Goal: Task Accomplishment & Management: Complete application form

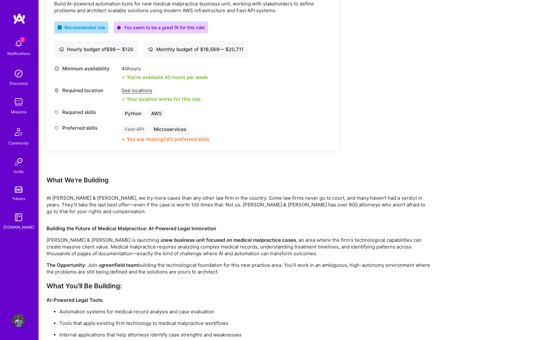
scroll to position [248, 0]
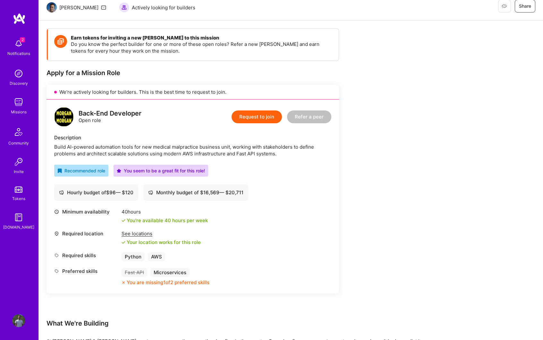
scroll to position [59, 0]
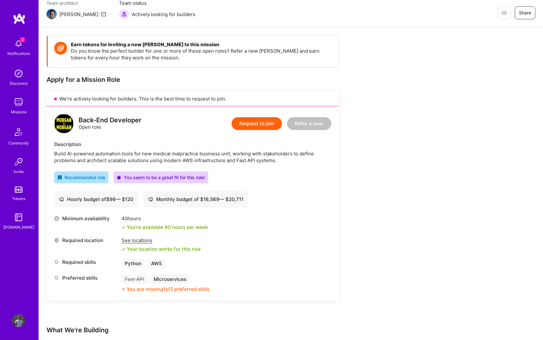
click at [265, 126] on button "Request to join" at bounding box center [257, 123] width 50 height 13
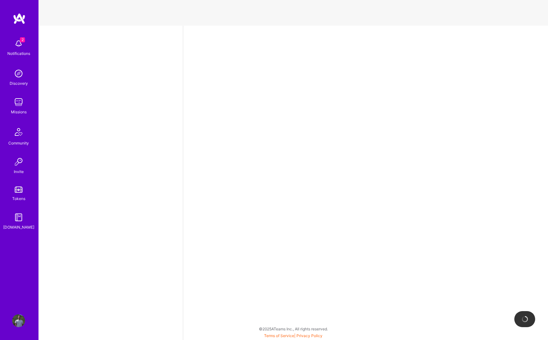
select select "US"
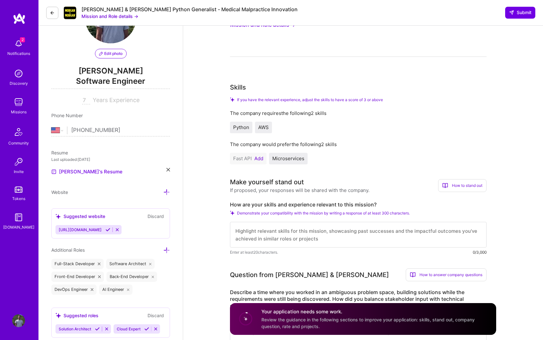
scroll to position [70, 0]
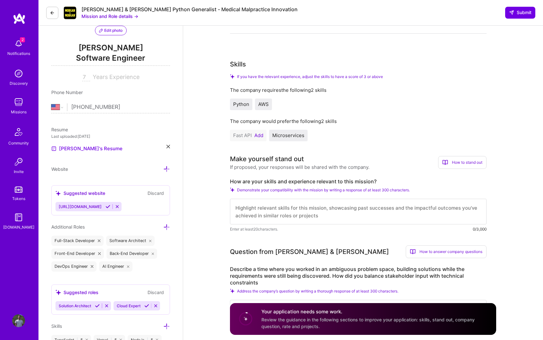
click at [290, 191] on span "Demonstrate your compatibility with the mission by writing a response of at lea…" at bounding box center [323, 189] width 173 height 5
click at [267, 213] on textarea at bounding box center [358, 211] width 257 height 26
click at [386, 207] on textarea "I have years of experience in building complex project at [GEOGRAPHIC_DATA] inc…" at bounding box center [358, 211] width 257 height 26
click at [317, 216] on textarea "I have years of experience in building complex project at [GEOGRAPHIC_DATA] inc…" at bounding box center [358, 211] width 257 height 26
click at [329, 207] on textarea "I have years of experience in building complex project at [GEOGRAPHIC_DATA] inc…" at bounding box center [358, 211] width 257 height 26
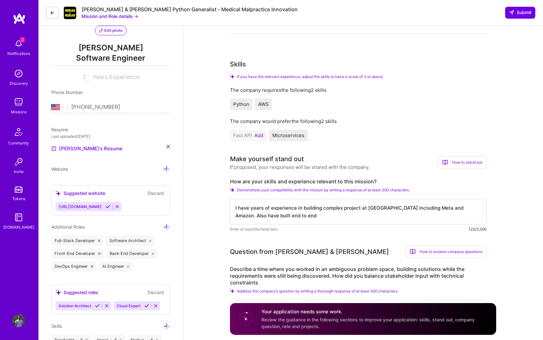
click at [329, 207] on textarea "I have years of experience in building complex project at [GEOGRAPHIC_DATA] inc…" at bounding box center [358, 211] width 257 height 26
click at [334, 207] on textarea "I have years of experience in building complex microservices project at big tec…" at bounding box center [358, 211] width 257 height 26
click at [380, 208] on textarea "I have years of experience in building AWS microservices project at big techs i…" at bounding box center [358, 211] width 257 height 26
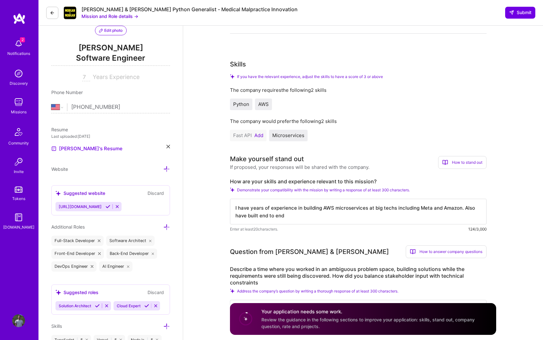
click at [360, 215] on textarea "I have years of experience in building AWS microservices at big techs including…" at bounding box center [358, 211] width 257 height 26
click at [262, 135] on button "Add" at bounding box center [258, 135] width 9 height 5
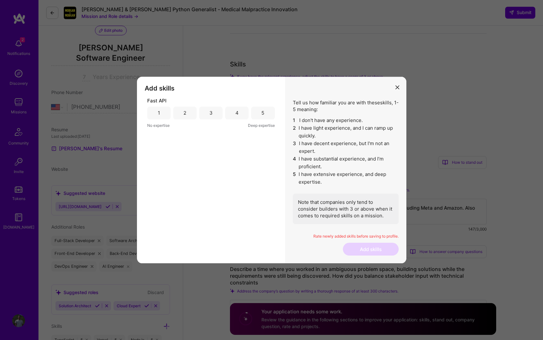
click at [264, 113] on div "5" at bounding box center [262, 112] width 3 height 7
click at [372, 251] on button "Add skills" at bounding box center [371, 248] width 56 height 13
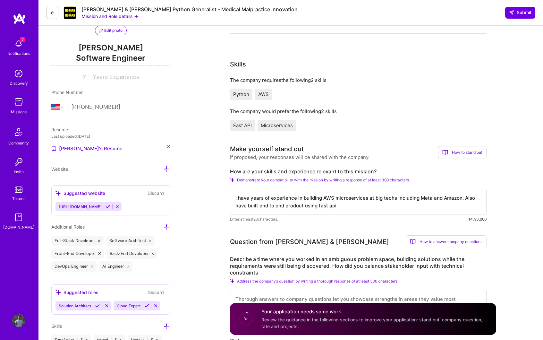
click at [361, 202] on textarea "I have years of experience in building AWS microservices at big techs including…" at bounding box center [358, 202] width 257 height 26
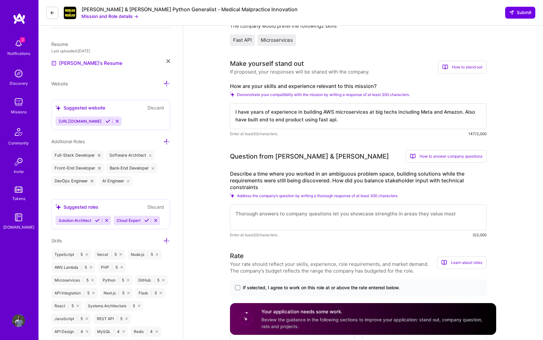
scroll to position [158, 0]
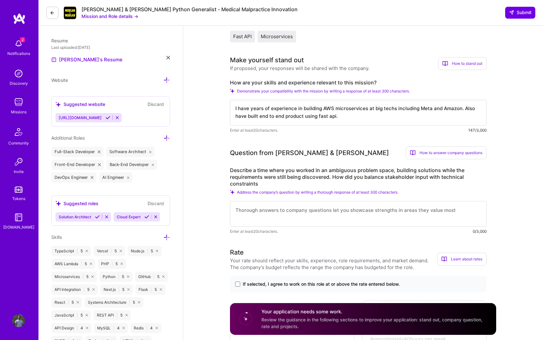
type textarea "I have years of experience in building AWS microservices at big techs including…"
click at [318, 215] on textarea at bounding box center [358, 214] width 257 height 26
click at [301, 213] on textarea at bounding box center [358, 214] width 257 height 26
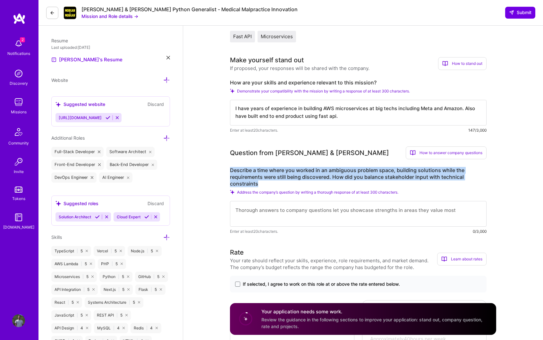
copy label "Describe a time where you worked in an ambiguous problem space, building soluti…"
drag, startPoint x: 230, startPoint y: 169, endPoint x: 267, endPoint y: 181, distance: 39.4
click at [267, 181] on label "Describe a time where you worked in an ambiguous problem space, building soluti…" at bounding box center [358, 177] width 257 height 20
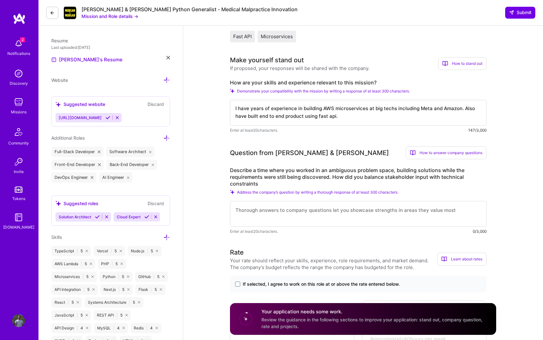
click at [279, 208] on textarea at bounding box center [358, 214] width 257 height 26
paste textarea "In a previous role, I was building a data pipeline while requirements were stil…"
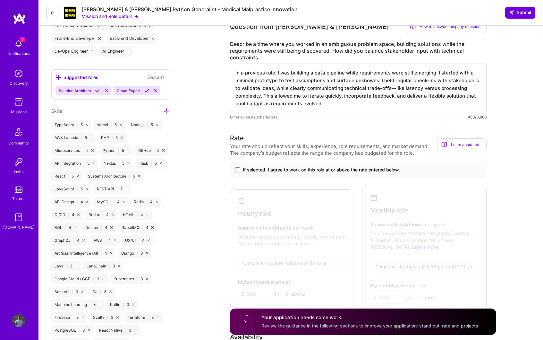
scroll to position [326, 0]
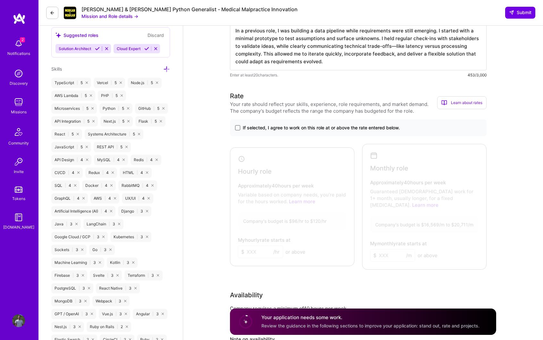
type textarea "In a previous role, I was building a data pipeline while requirements were stil…"
click at [235, 129] on span at bounding box center [237, 127] width 5 height 5
click at [0, 0] on input "If selected, I agree to work on this role at or above the rate entered below." at bounding box center [0, 0] width 0 height 0
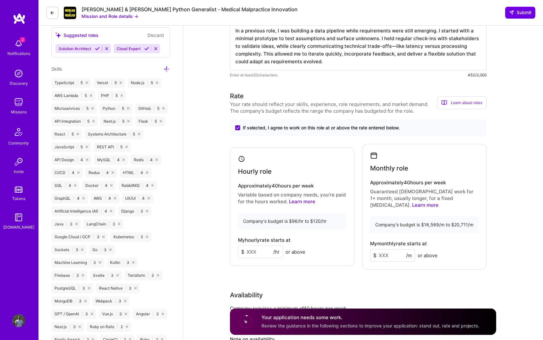
click at [259, 246] on input at bounding box center [260, 251] width 45 height 13
type input "96"
click at [397, 249] on input at bounding box center [392, 255] width 45 height 13
type input "17000"
click at [493, 247] on div "Rate Your rate should reflect your skills, experience, role requirements, and m…" at bounding box center [363, 236] width 266 height 290
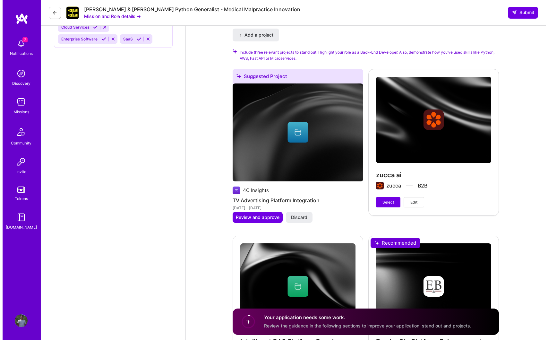
scroll to position [760, 0]
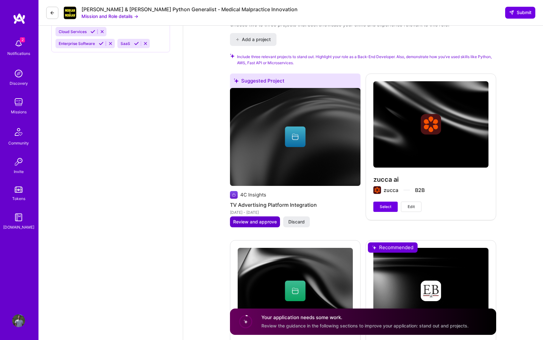
click at [255, 218] on span "Review and approve" at bounding box center [255, 221] width 44 height 6
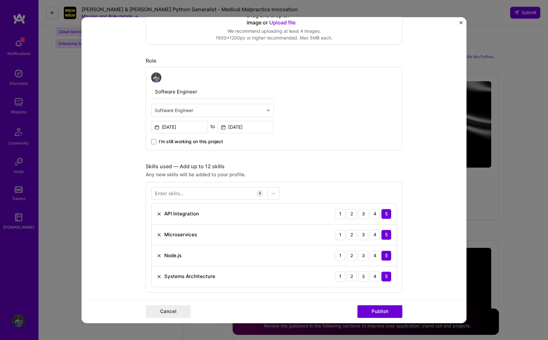
scroll to position [275, 0]
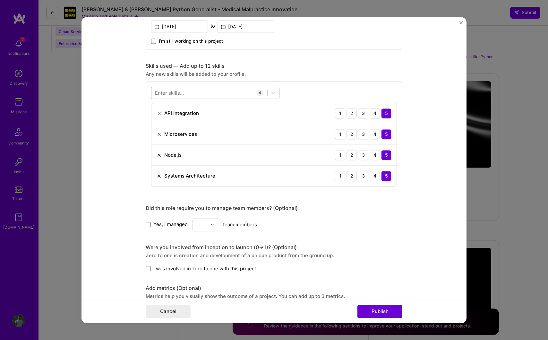
click at [198, 96] on div at bounding box center [209, 92] width 116 height 11
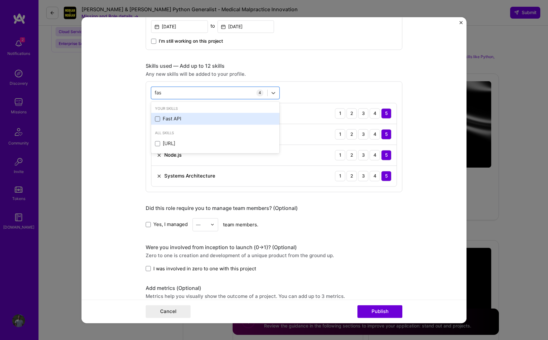
click at [155, 117] on span at bounding box center [157, 118] width 5 height 5
click at [0, 0] on input "checkbox" at bounding box center [0, 0] width 0 height 0
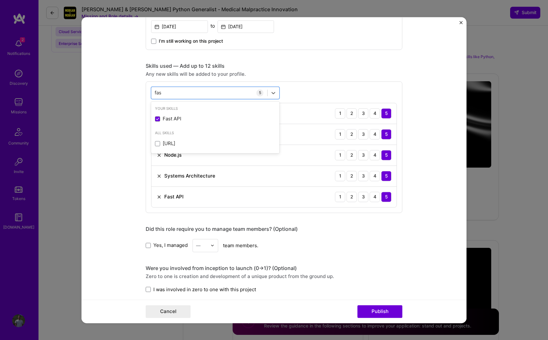
type input "fas"
click at [362, 252] on div "Editing suggested project This project is suggested based on your LinkedIn, res…" at bounding box center [274, 173] width 257 height 836
click at [378, 314] on button "Publish" at bounding box center [379, 311] width 45 height 13
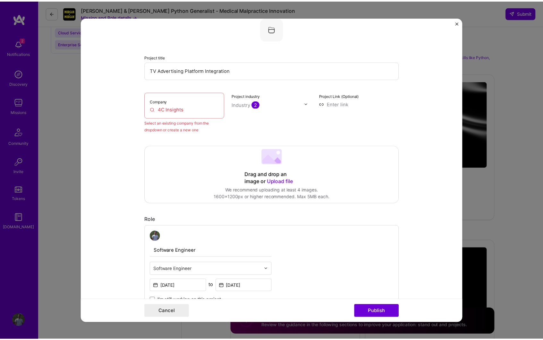
scroll to position [42, 0]
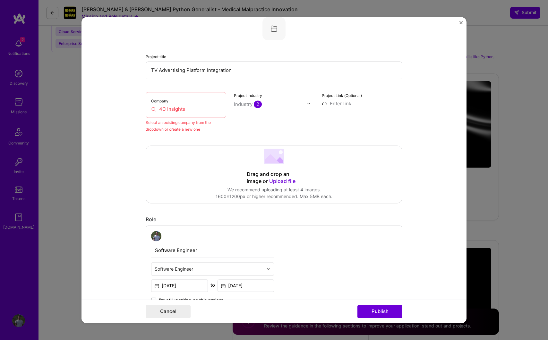
click at [194, 111] on input "4C Insights" at bounding box center [186, 109] width 70 height 7
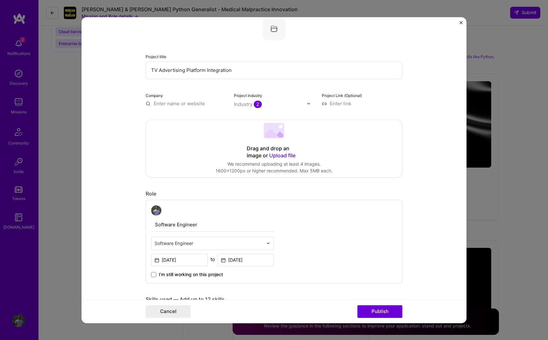
type input "3"
type input "4c insights"
click at [187, 117] on div "4c insights" at bounding box center [197, 118] width 31 height 11
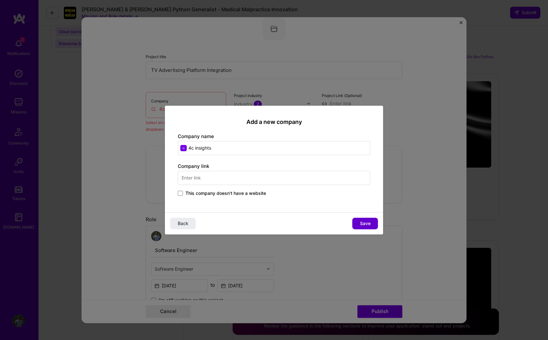
click at [362, 225] on span "Save" at bounding box center [365, 223] width 11 height 6
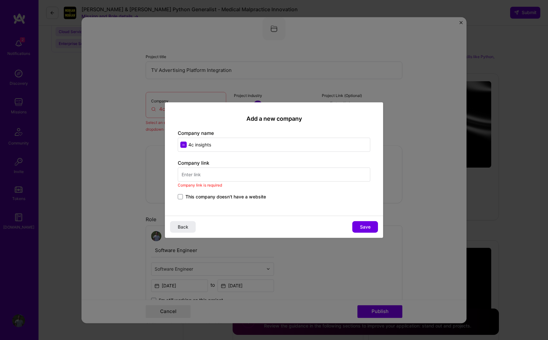
click at [244, 175] on input "text" at bounding box center [274, 174] width 192 height 14
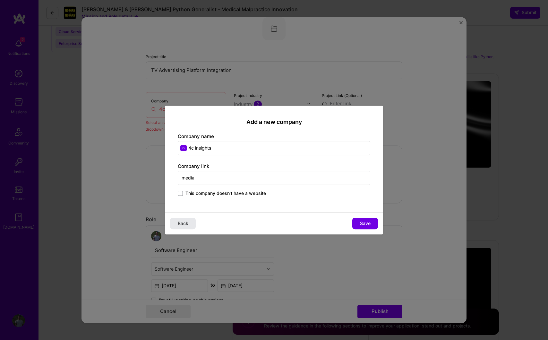
type input "media"
click at [190, 224] on button "Back" at bounding box center [183, 223] width 26 height 12
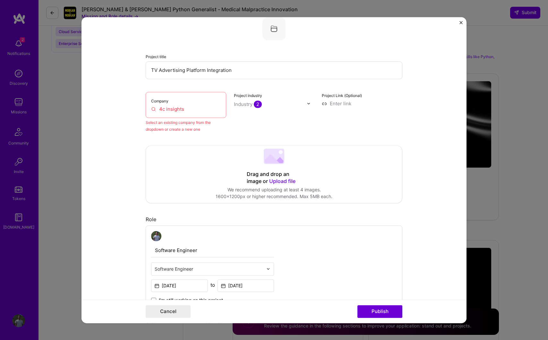
click at [194, 109] on input "4c insights" at bounding box center [186, 109] width 70 height 7
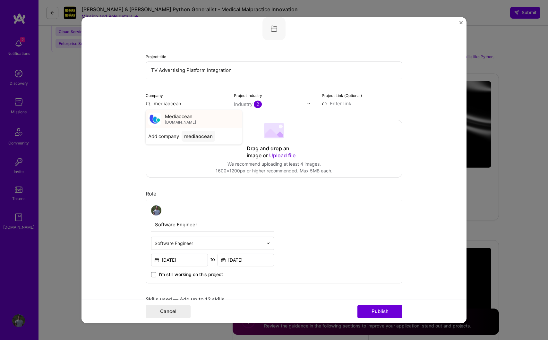
click at [177, 119] on span "Mediaocean" at bounding box center [179, 116] width 28 height 7
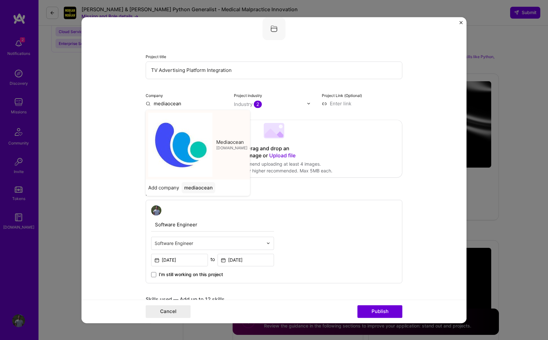
type input "Mediaocean"
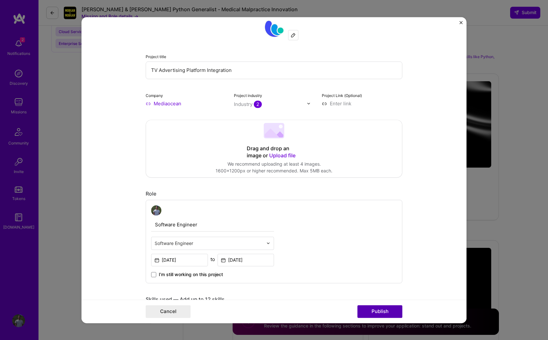
click at [370, 313] on button "Publish" at bounding box center [379, 311] width 45 height 13
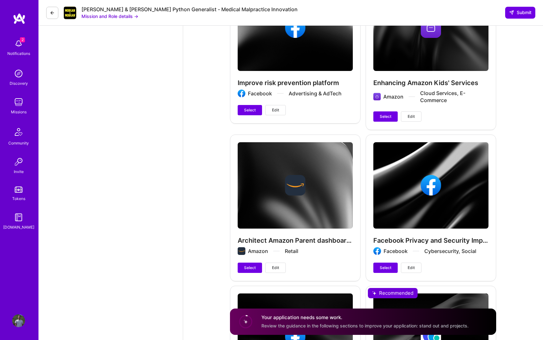
scroll to position [1413, 0]
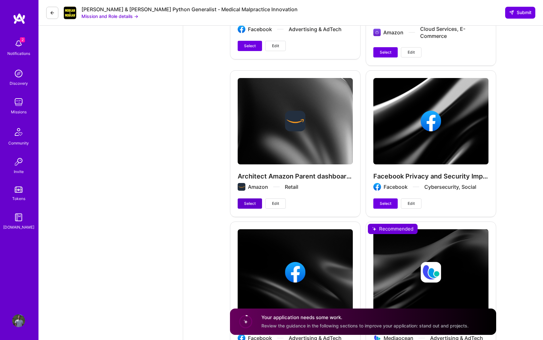
click at [249, 200] on span "Select" at bounding box center [250, 203] width 12 height 6
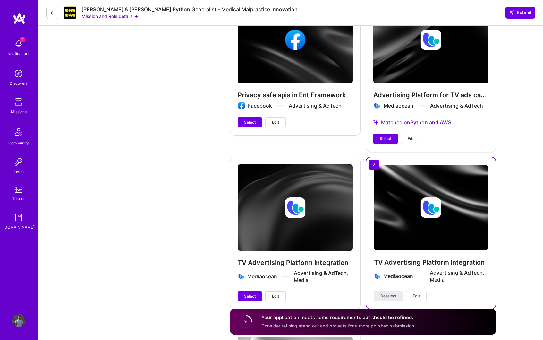
scroll to position [1646, 0]
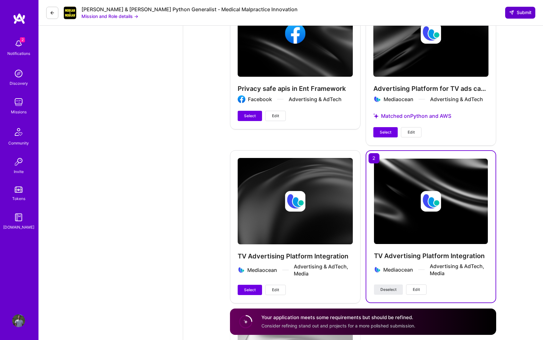
click at [524, 14] on span "Submit" at bounding box center [520, 12] width 22 height 6
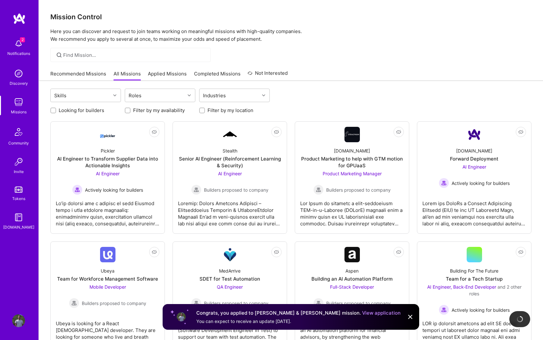
click at [168, 73] on link "Applied Missions" at bounding box center [167, 75] width 39 height 11
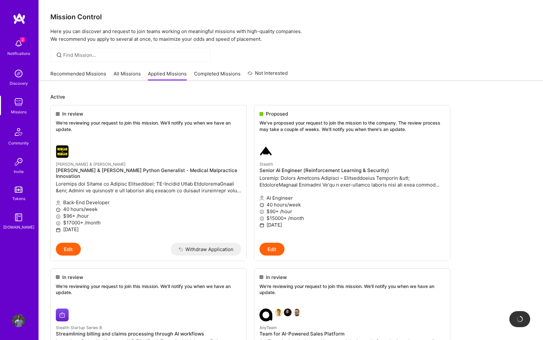
click at [493, 137] on ul "In review We're reviewing your request to join this mission. We'll notify you w…" at bounding box center [290, 283] width 481 height 357
click at [395, 127] on p "We've proposed your request to join the mission to the company. The review proc…" at bounding box center [351, 126] width 185 height 13
click at [316, 139] on div "Proposed We've proposed your request to join the mission to the company. The re…" at bounding box center [352, 122] width 196 height 35
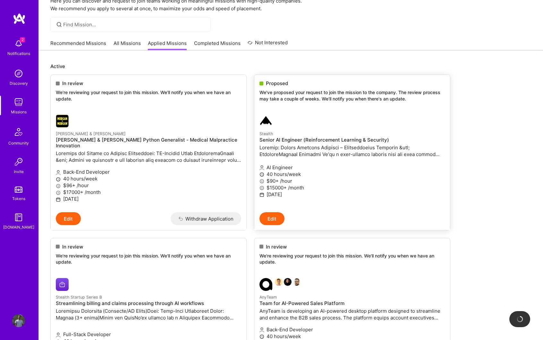
scroll to position [25, 0]
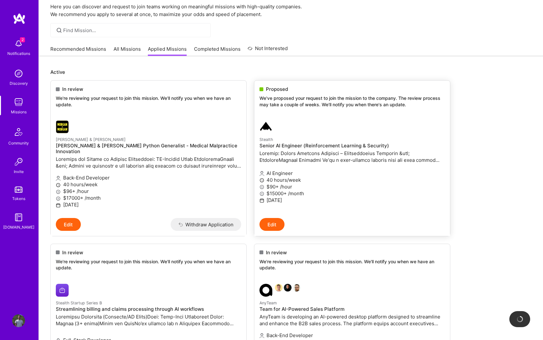
click at [380, 132] on div at bounding box center [320, 126] width 123 height 13
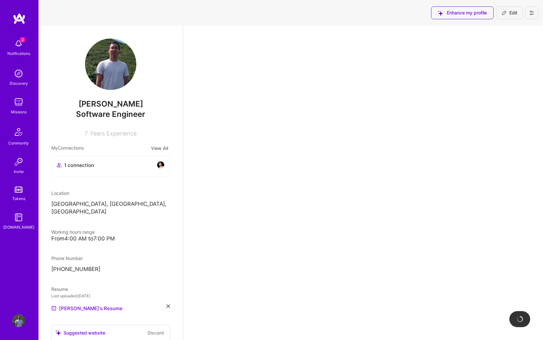
click at [13, 37] on div "2 Notifications" at bounding box center [19, 47] width 40 height 22
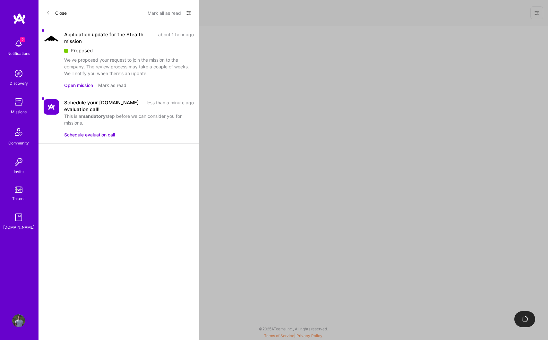
select select "US"
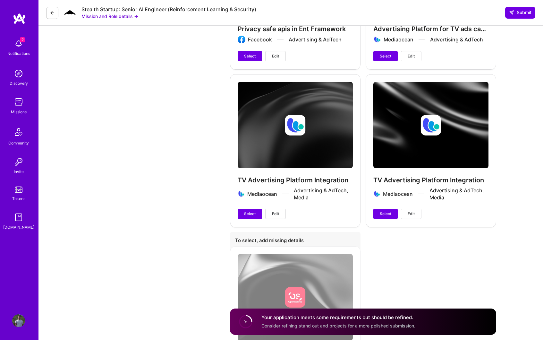
scroll to position [1778, 0]
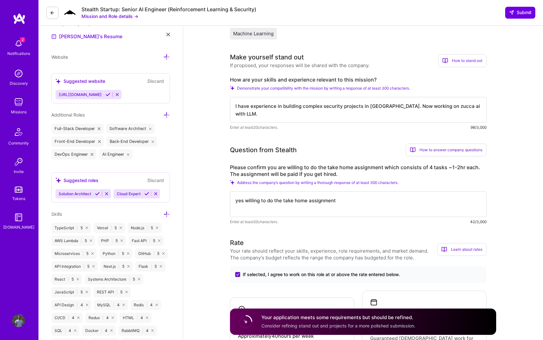
scroll to position [0, 0]
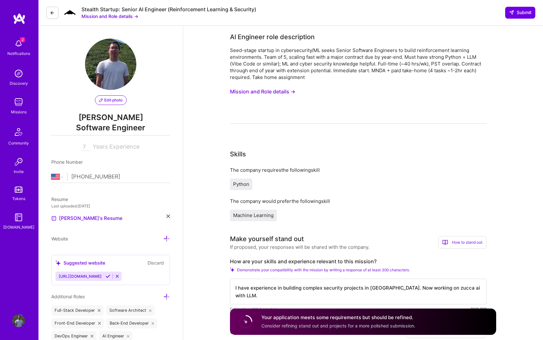
click at [323, 97] on div "Seed-stage startup in cybersecurity/ML seeks Senior Software Engineers to build…" at bounding box center [358, 85] width 257 height 77
click at [279, 89] on button "Mission and Role details →" at bounding box center [262, 92] width 65 height 12
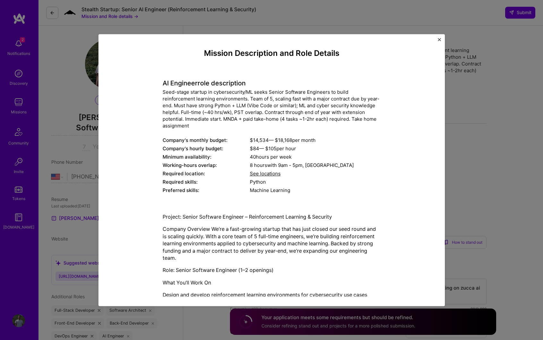
click at [232, 189] on div "Preferred skills:" at bounding box center [206, 190] width 87 height 7
click at [440, 39] on img "Close" at bounding box center [439, 39] width 3 height 3
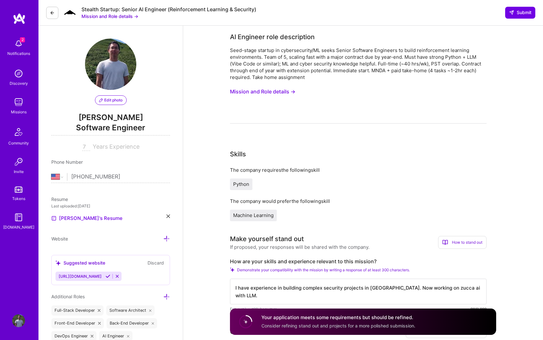
click at [305, 50] on div "Seed-stage startup in cybersecurity/ML seeks Senior Software Engineers to build…" at bounding box center [358, 64] width 257 height 34
click at [295, 56] on div "Seed-stage startup in cybersecurity/ML seeks Senior Software Engineers to build…" at bounding box center [358, 64] width 257 height 34
click at [297, 62] on div "Seed-stage startup in cybersecurity/ML seeks Senior Software Engineers to build…" at bounding box center [358, 64] width 257 height 34
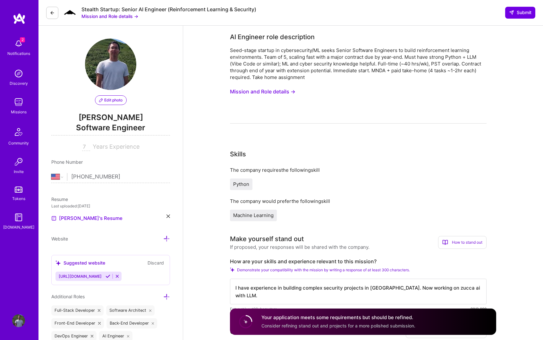
click at [297, 62] on div "Seed-stage startup in cybersecurity/ML seeks Senior Software Engineers to build…" at bounding box center [358, 64] width 257 height 34
click at [306, 62] on div "Seed-stage startup in cybersecurity/ML seeks Senior Software Engineers to build…" at bounding box center [358, 64] width 257 height 34
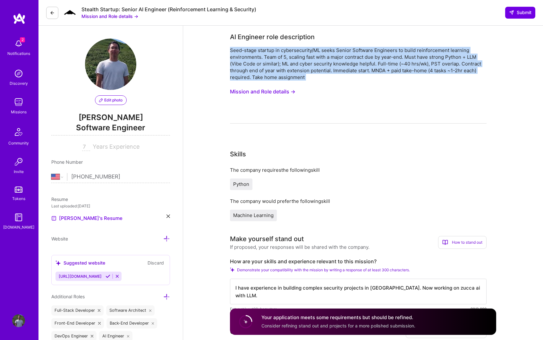
click at [337, 82] on div "Seed-stage startup in cybersecurity/ML seeks Senior Software Engineers to build…" at bounding box center [358, 85] width 257 height 77
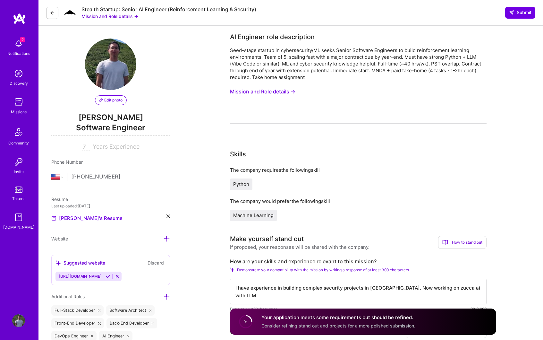
click at [130, 15] on button "Mission and Role details →" at bounding box center [109, 16] width 57 height 7
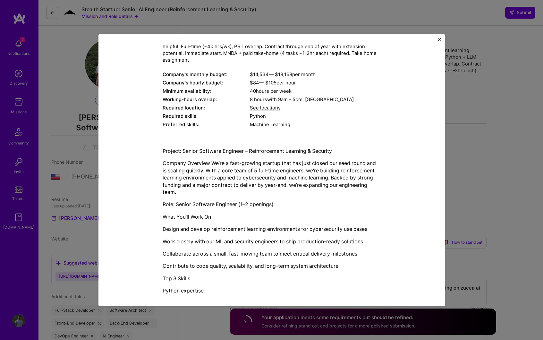
scroll to position [72, 0]
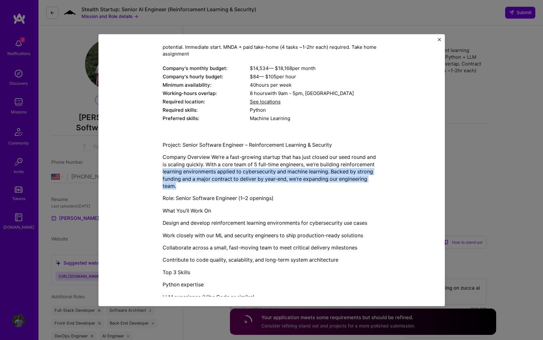
drag, startPoint x: 158, startPoint y: 172, endPoint x: 191, endPoint y: 187, distance: 36.4
click at [191, 187] on div "Mission Description and Role Details AI Engineer role description Seed-stage st…" at bounding box center [271, 225] width 317 height 496
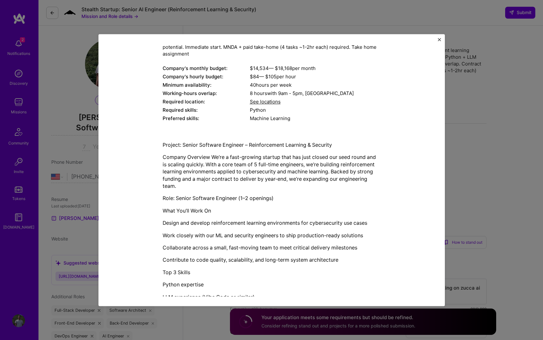
click at [202, 194] on div "Project: Senior Software Engineer – Reinforcement Learning & Security Company O…" at bounding box center [272, 304] width 218 height 326
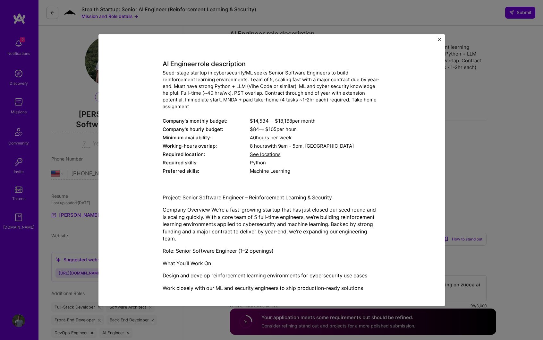
scroll to position [0, 0]
